Goal: Task Accomplishment & Management: Use online tool/utility

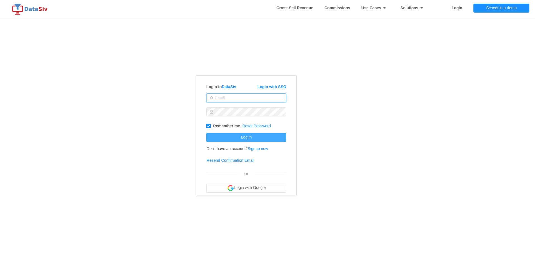
type input "[EMAIL_ADDRESS][DOMAIN_NAME]"
drag, startPoint x: 250, startPoint y: 138, endPoint x: 244, endPoint y: 138, distance: 5.9
click at [246, 138] on button "Log in" at bounding box center [246, 137] width 80 height 9
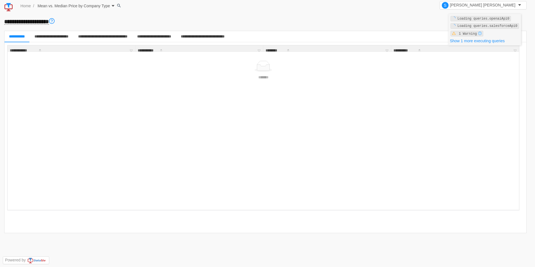
drag, startPoint x: 95, startPoint y: 115, endPoint x: 98, endPoint y: 110, distance: 5.3
click at [95, 112] on div "**********" at bounding box center [263, 127] width 511 height 165
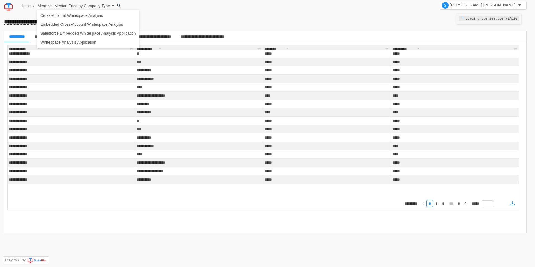
click at [112, 5] on icon "icon: caret-down" at bounding box center [113, 6] width 3 height 2
click at [56, 14] on link "Cross-Account Whitespace Analysis" at bounding box center [88, 15] width 102 height 9
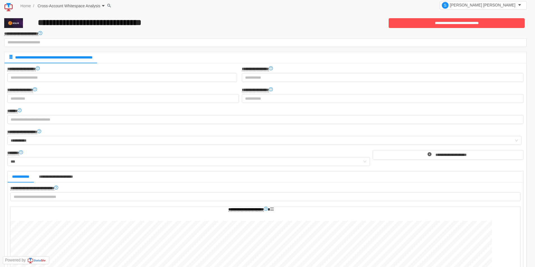
drag, startPoint x: 532, startPoint y: 202, endPoint x: 334, endPoint y: 23, distance: 267.4
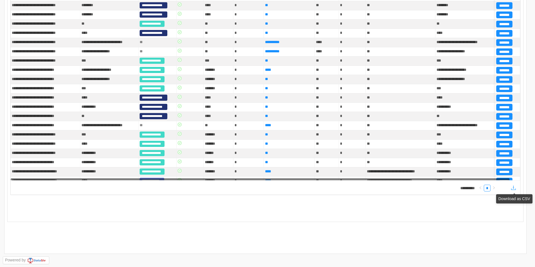
click at [514, 188] on icon "icon: download" at bounding box center [513, 187] width 5 height 4
